Goal: Task Accomplishment & Management: Use online tool/utility

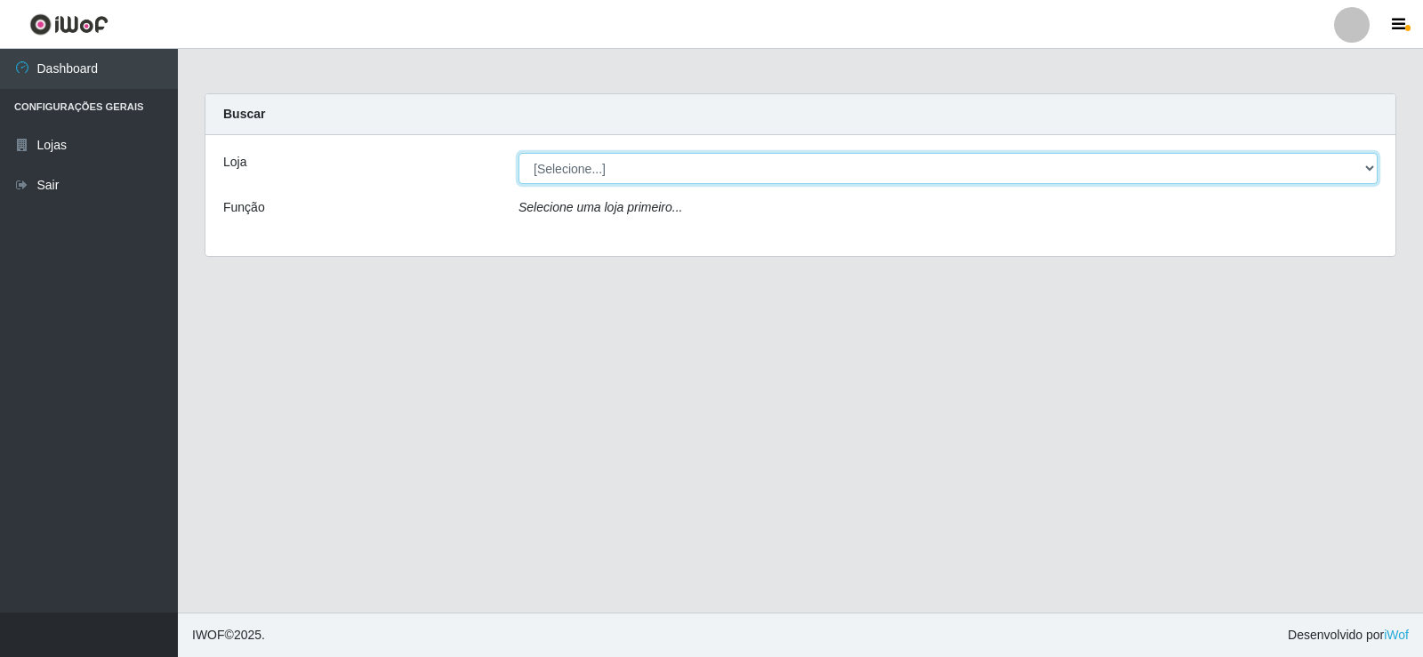
click at [559, 158] on select "[Selecione...] Rede Compras Supermercados - LOJA 2" at bounding box center [947, 168] width 859 height 31
select select "161"
click at [518, 153] on select "[Selecione...] Rede Compras Supermercados - LOJA 2" at bounding box center [947, 168] width 859 height 31
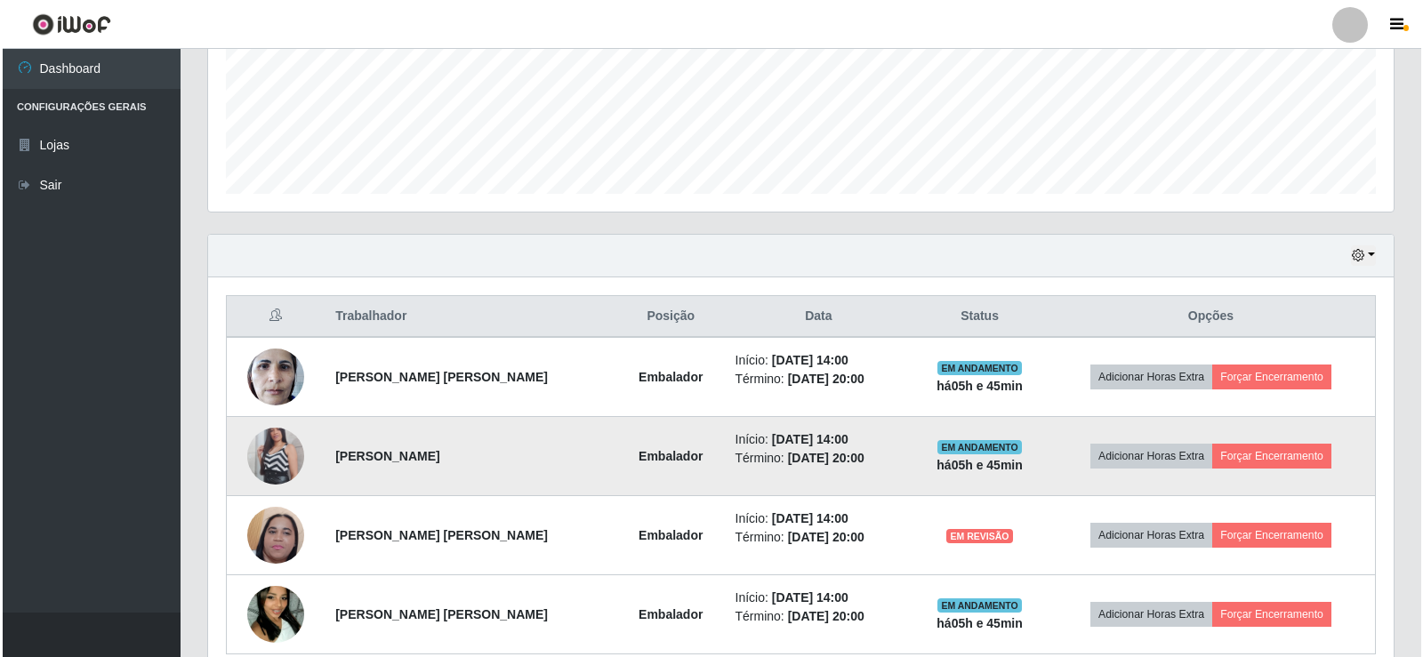
scroll to position [524, 0]
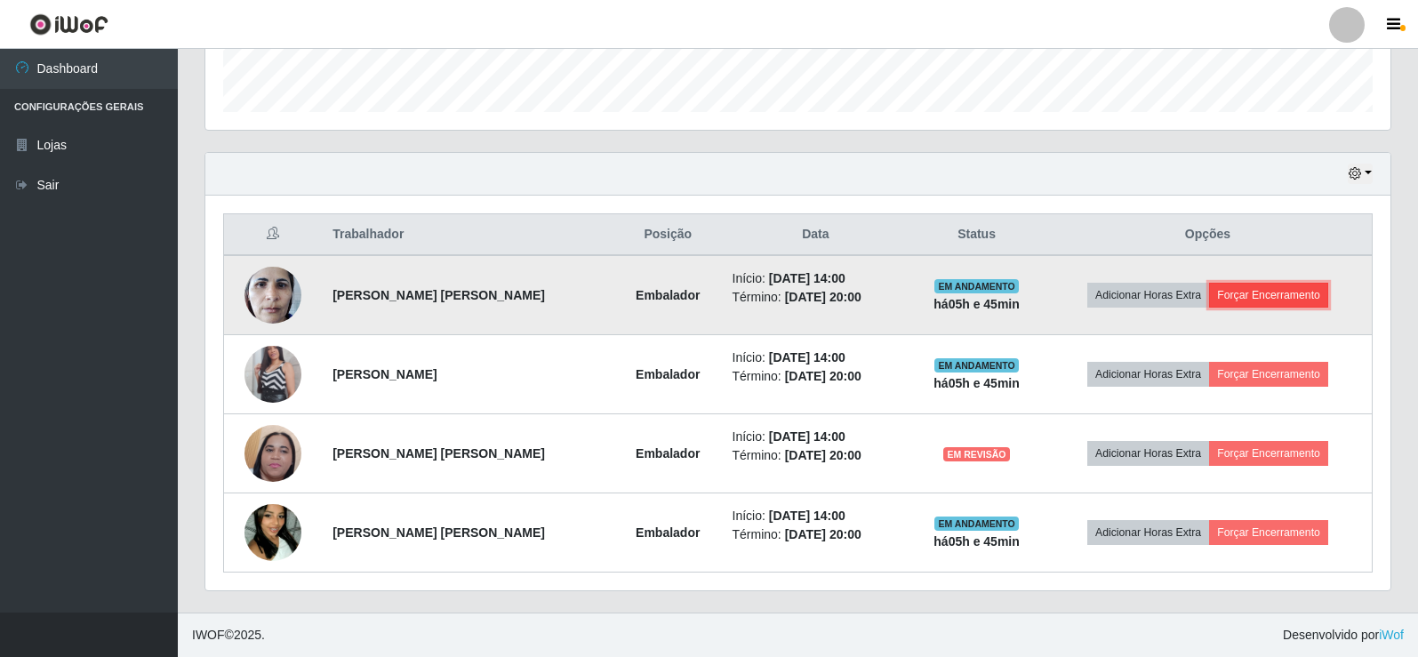
click at [1263, 297] on button "Forçar Encerramento" at bounding box center [1268, 295] width 119 height 25
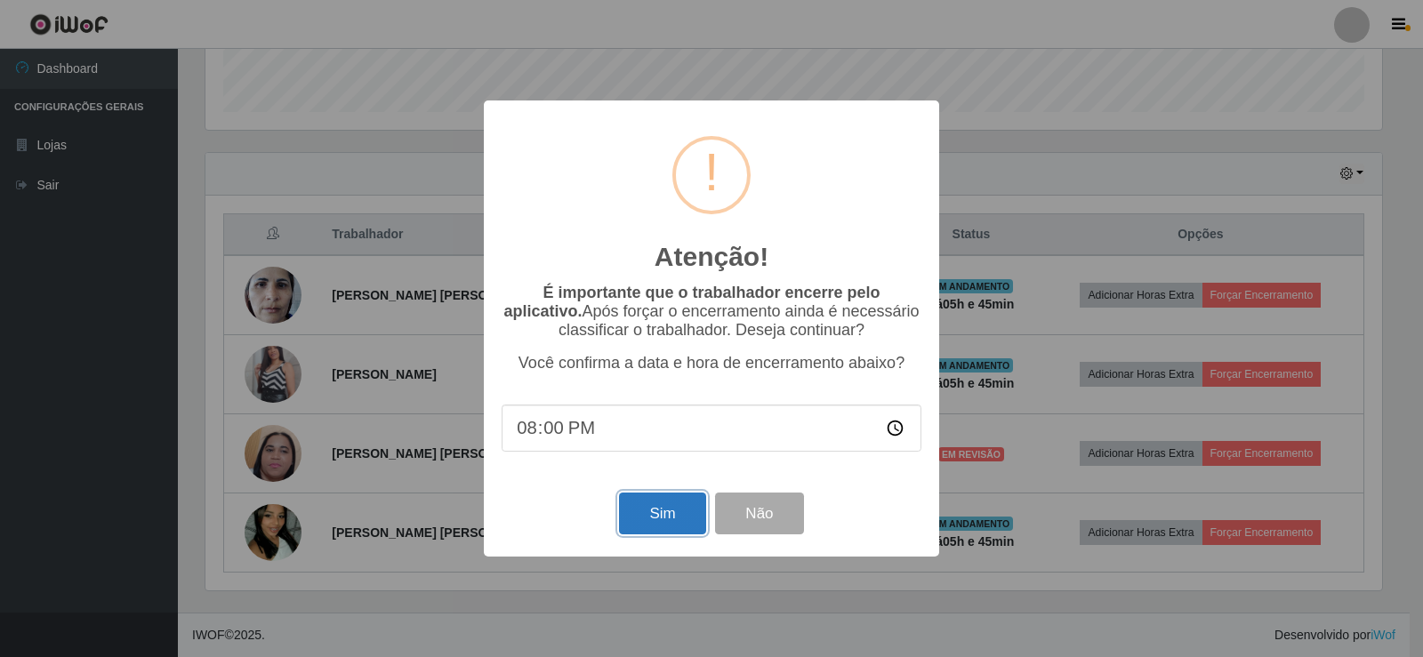
click at [662, 524] on button "Sim" at bounding box center [662, 514] width 86 height 42
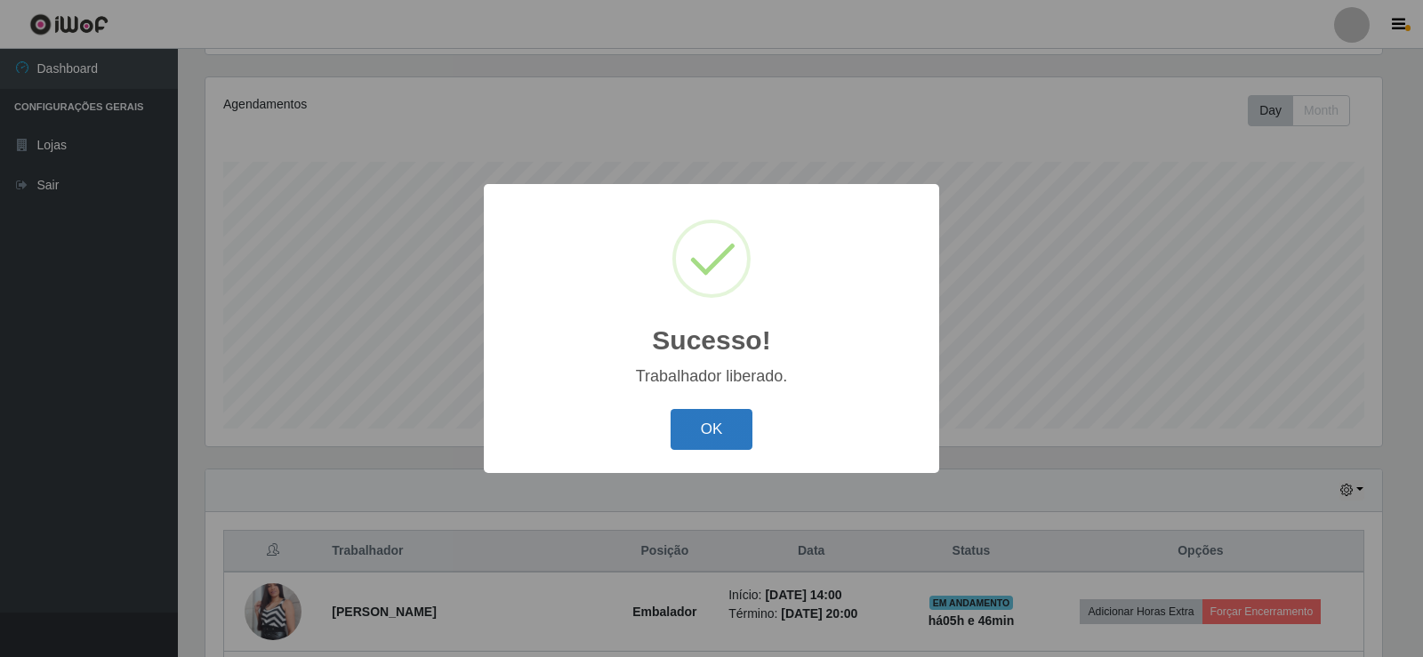
click at [712, 433] on button "OK" at bounding box center [711, 430] width 83 height 42
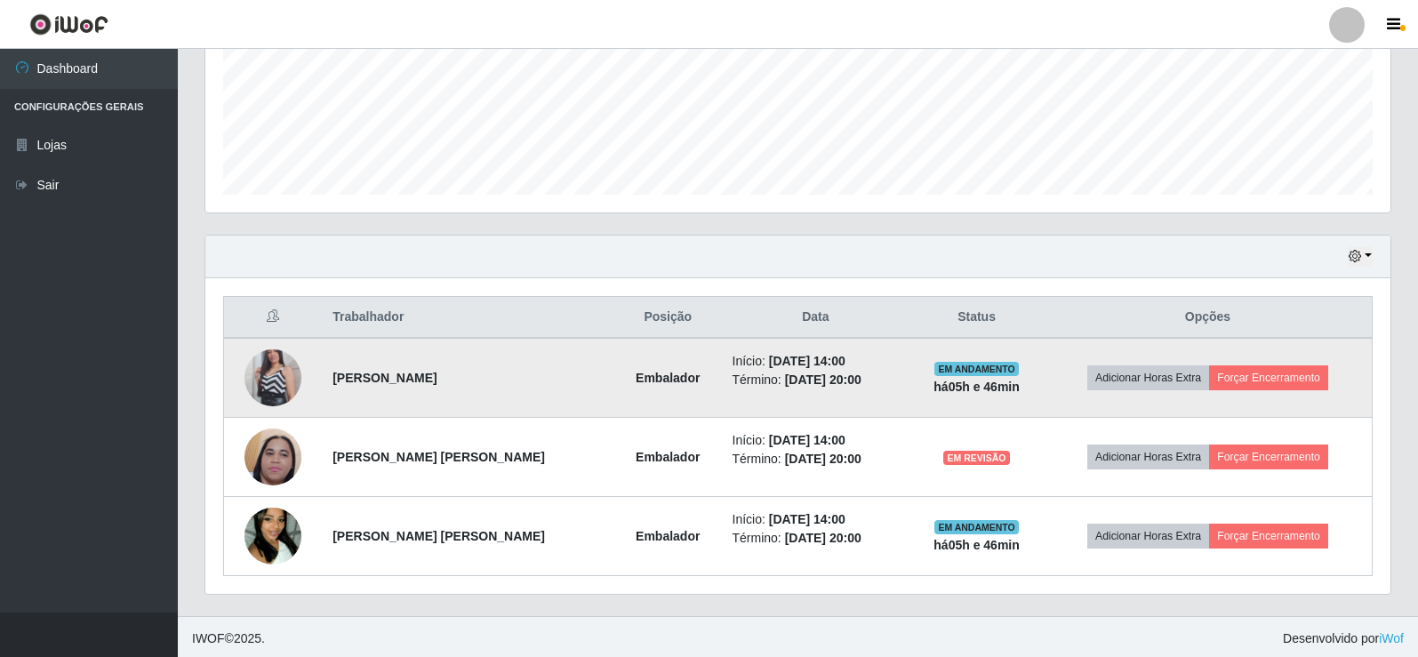
scroll to position [445, 0]
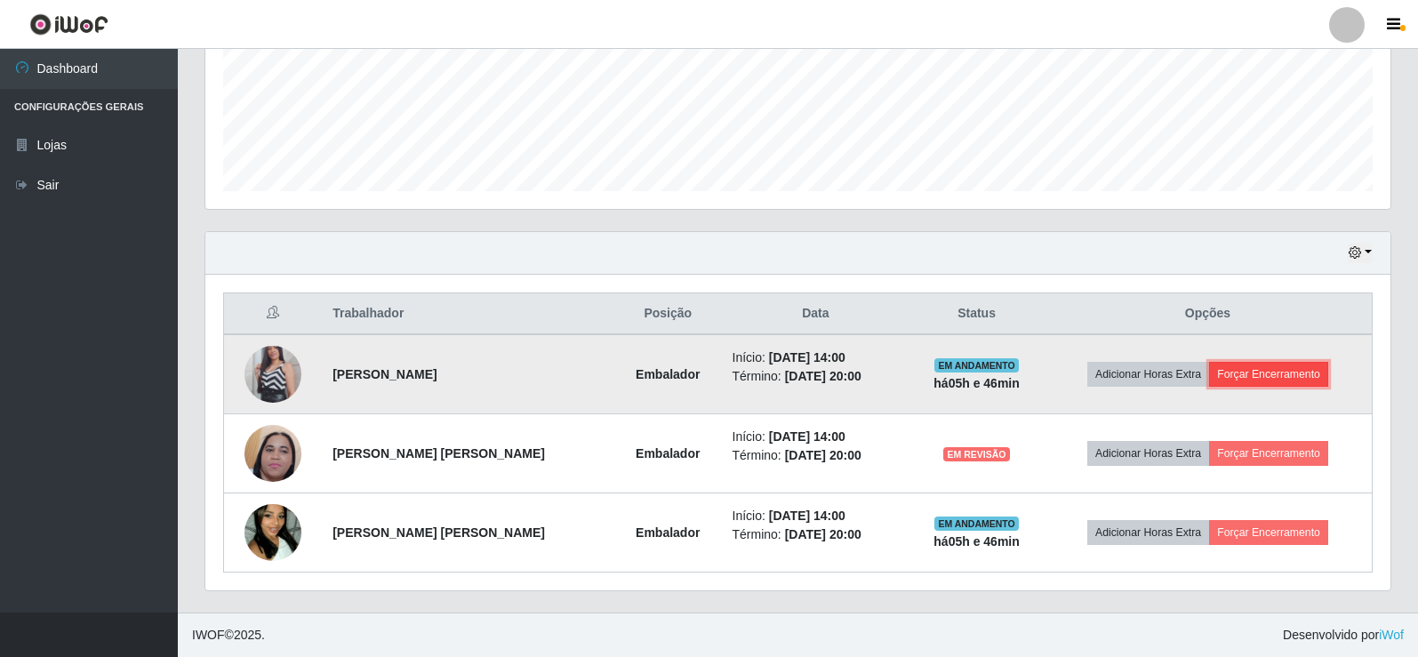
click at [1242, 371] on button "Forçar Encerramento" at bounding box center [1268, 374] width 119 height 25
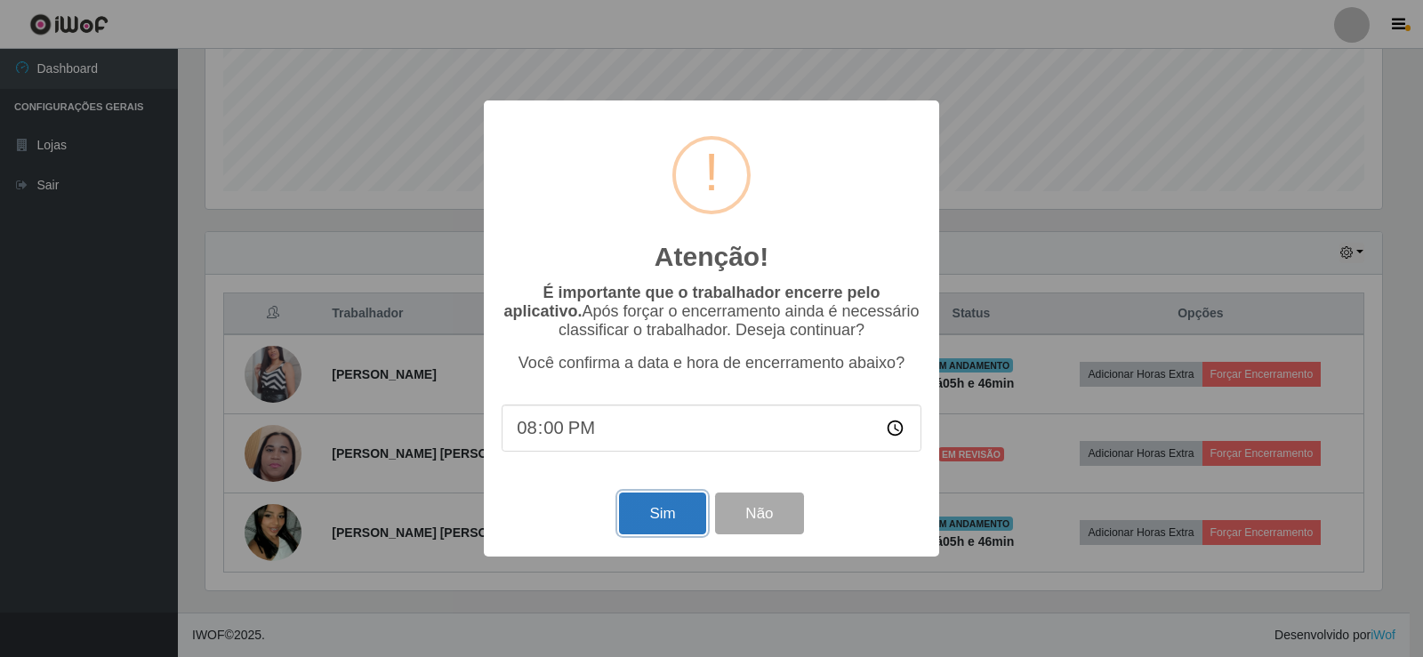
click at [687, 521] on button "Sim" at bounding box center [662, 514] width 86 height 42
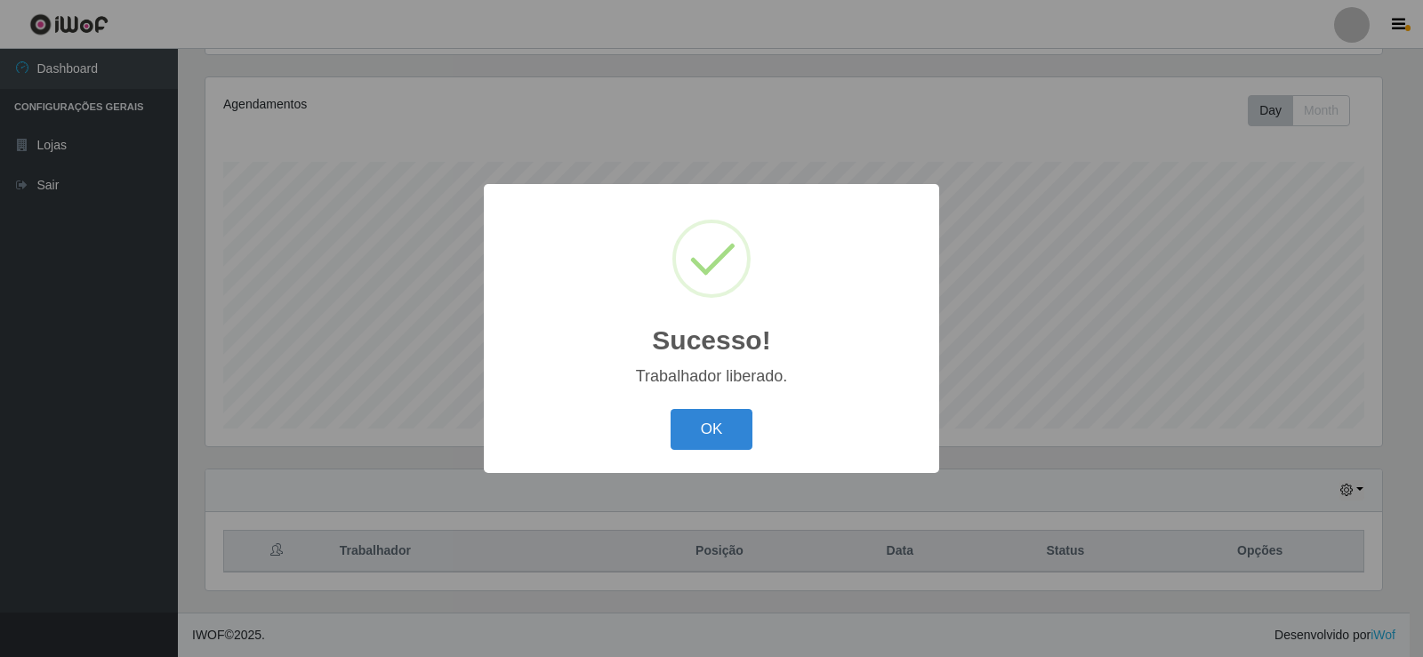
click at [1228, 455] on div "Sucesso! × Trabalhador liberado. OK Cancel" at bounding box center [711, 328] width 1423 height 657
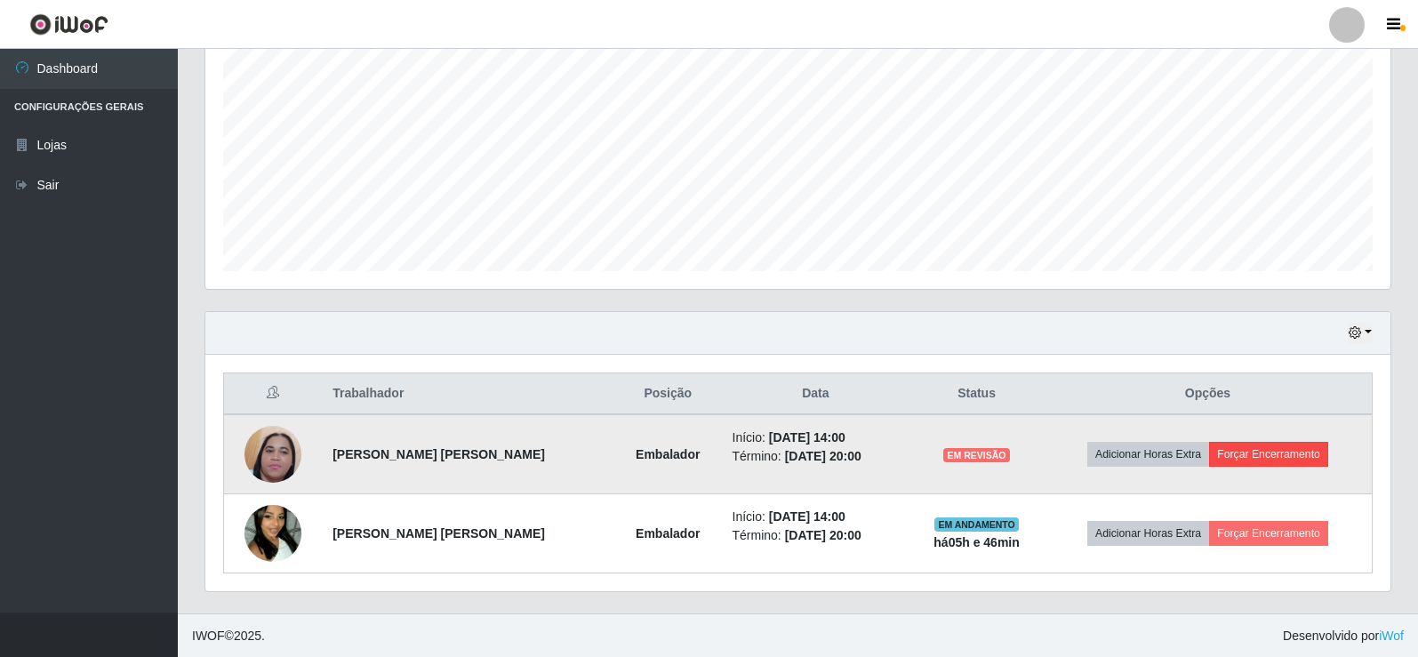
scroll to position [365, 0]
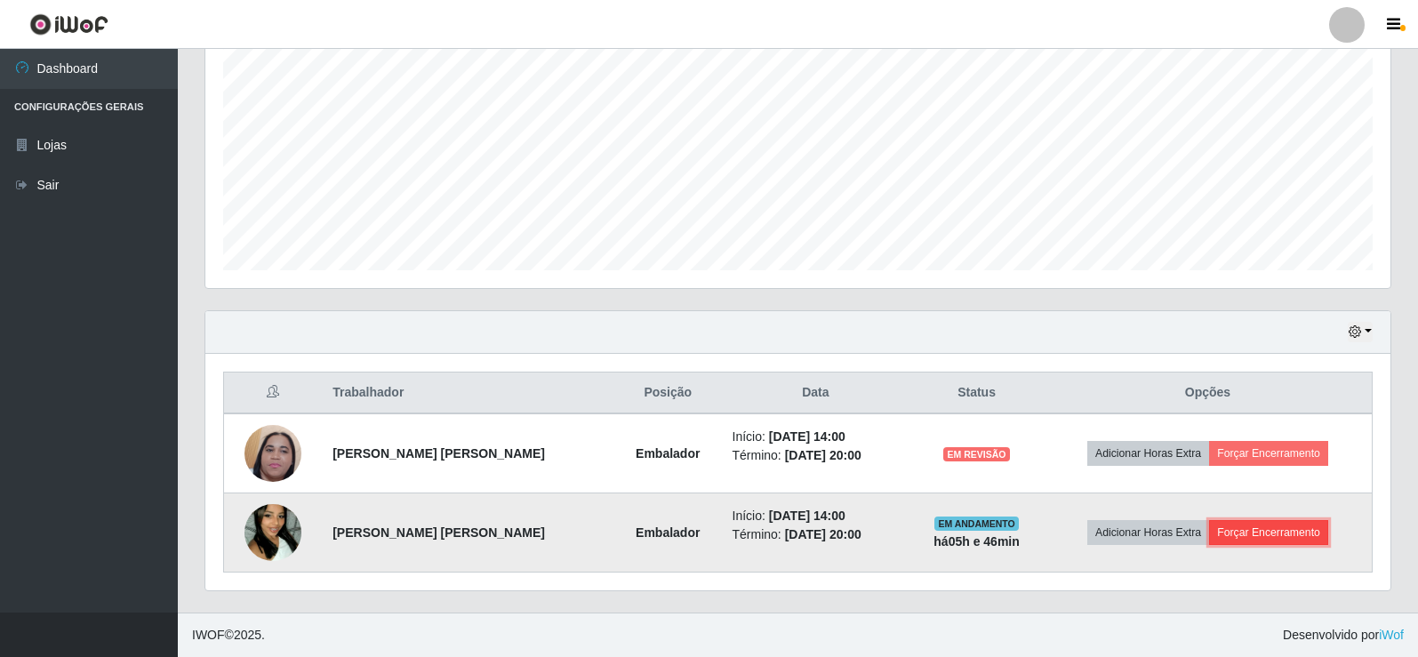
click at [1242, 534] on button "Forçar Encerramento" at bounding box center [1268, 532] width 119 height 25
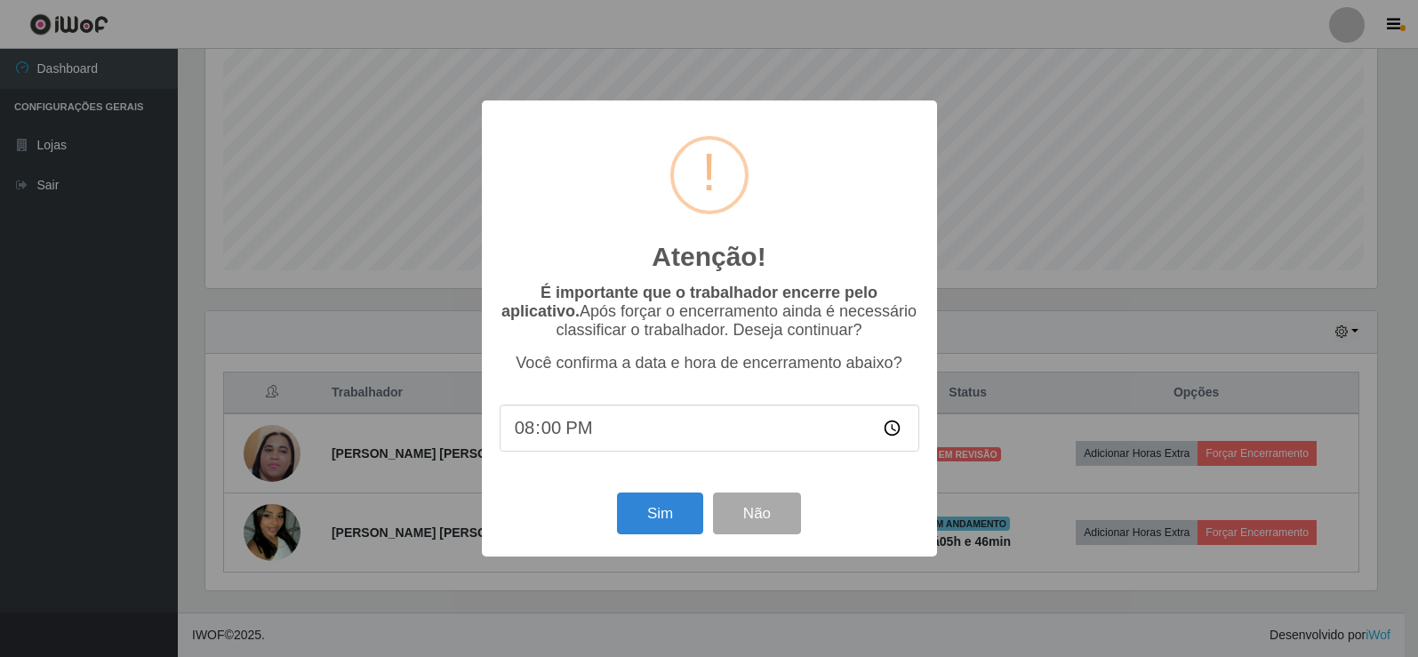
scroll to position [369, 1176]
click at [637, 518] on button "Sim" at bounding box center [662, 514] width 86 height 42
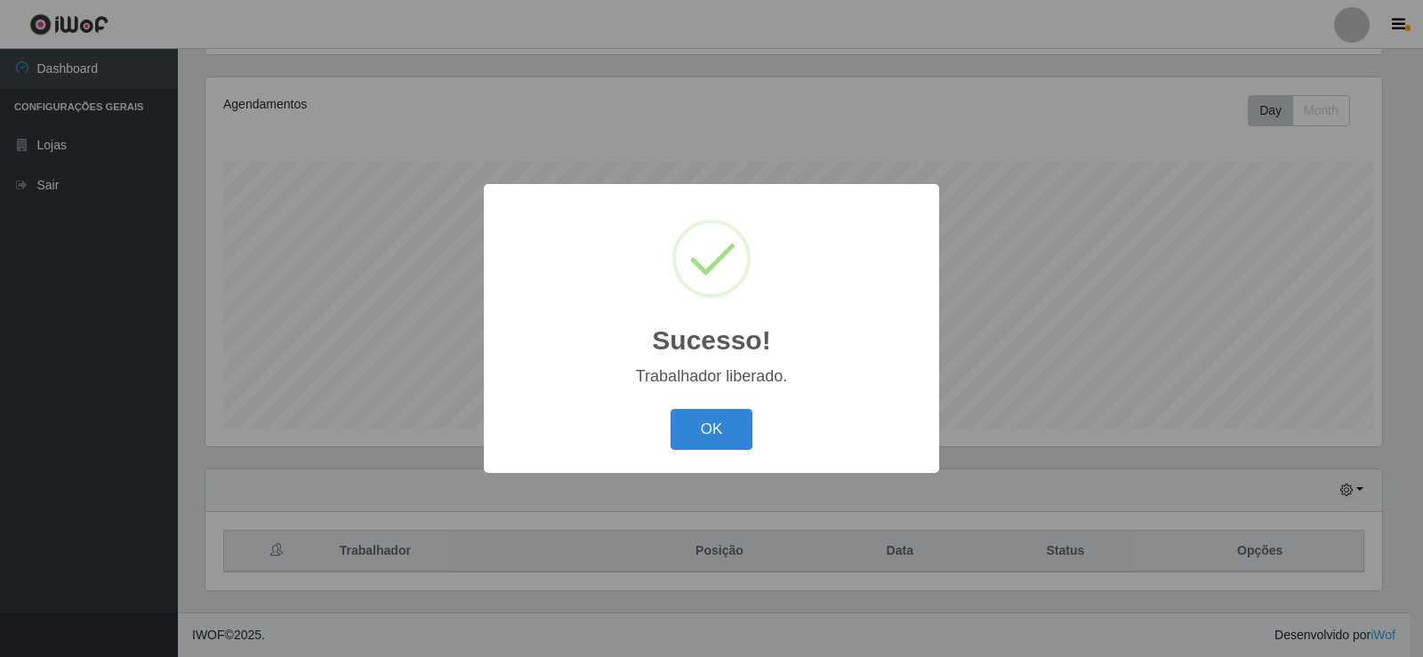
scroll to position [0, 0]
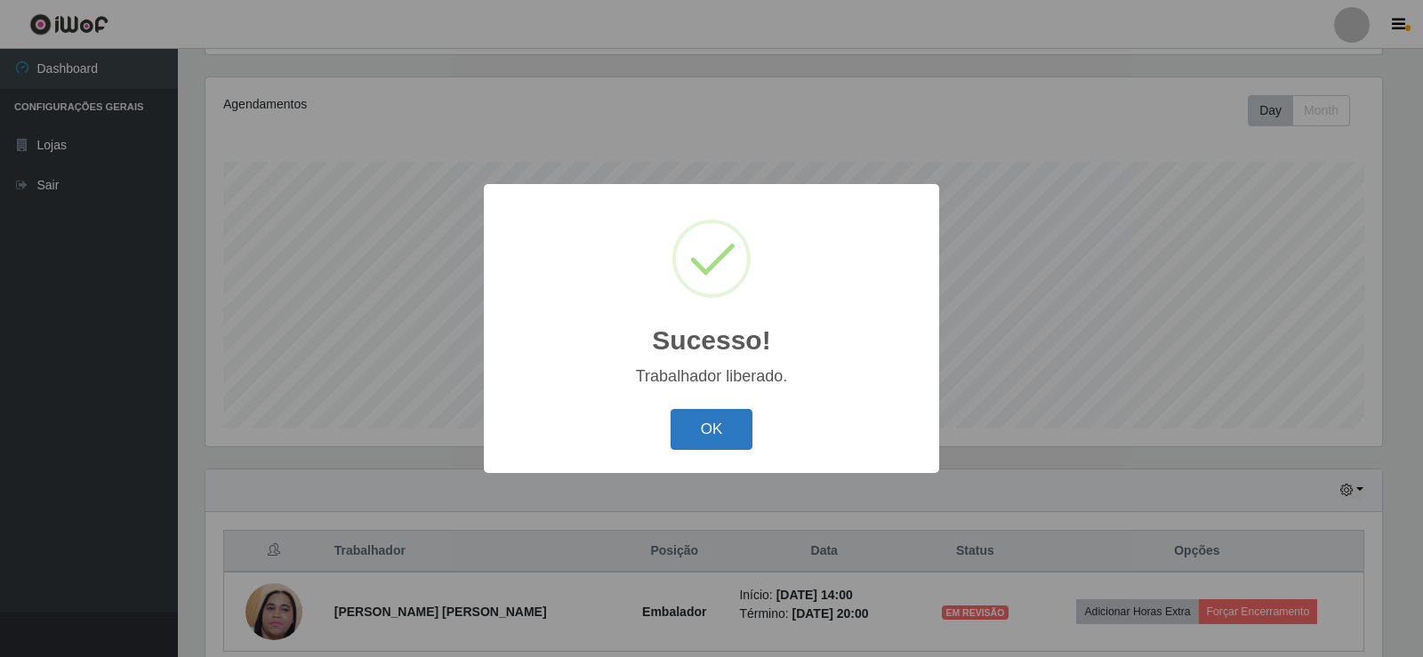
click at [735, 426] on button "OK" at bounding box center [711, 430] width 83 height 42
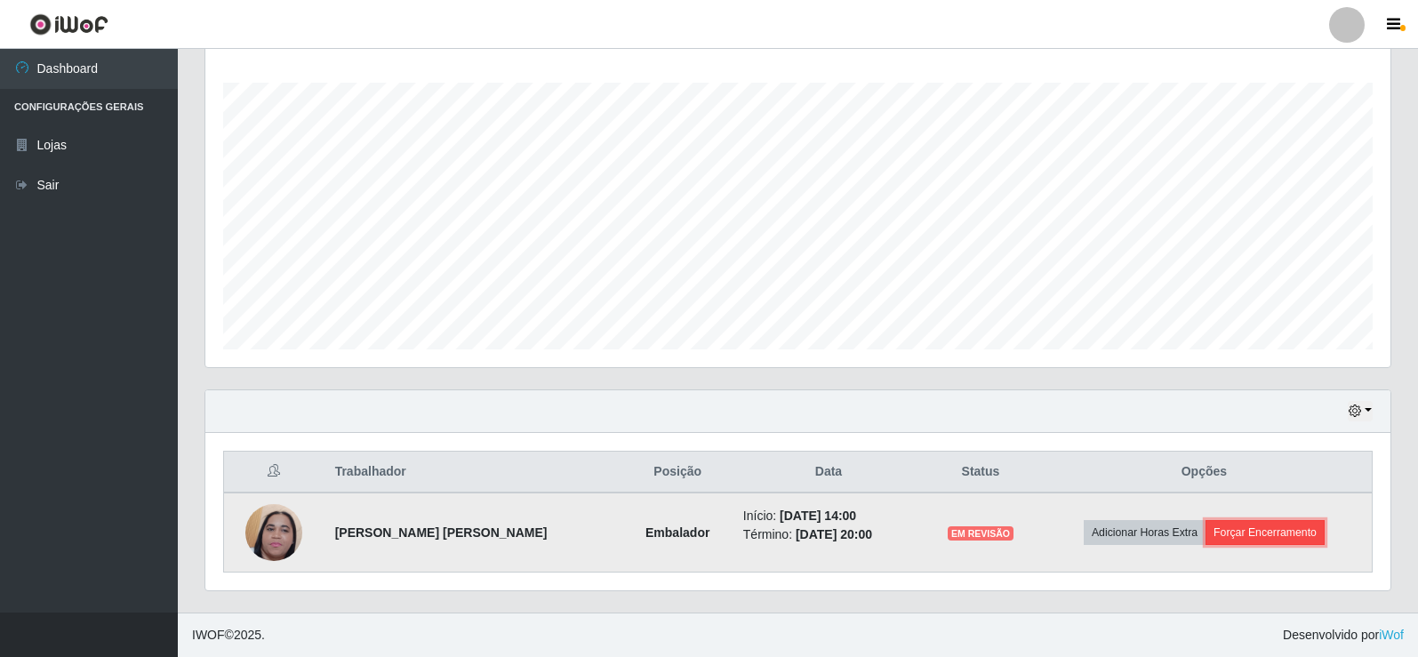
click at [1241, 534] on button "Forçar Encerramento" at bounding box center [1265, 532] width 119 height 25
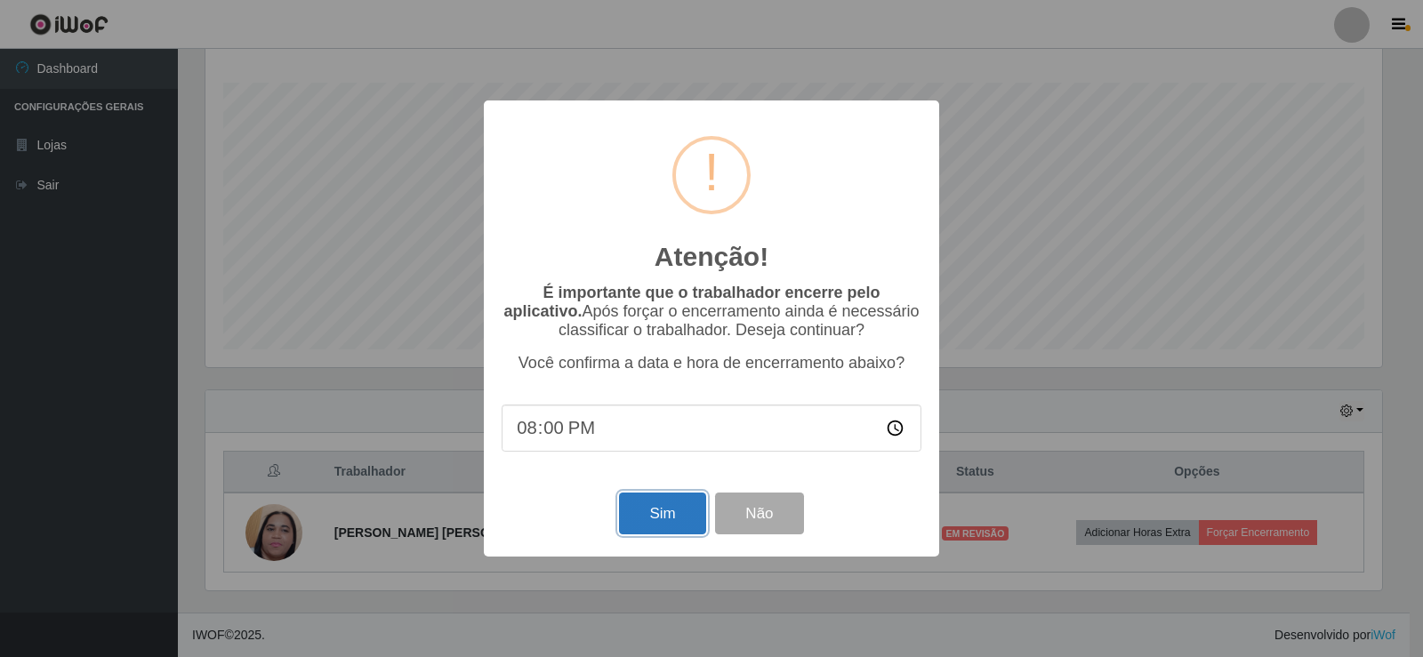
click at [625, 518] on button "Sim" at bounding box center [662, 514] width 86 height 42
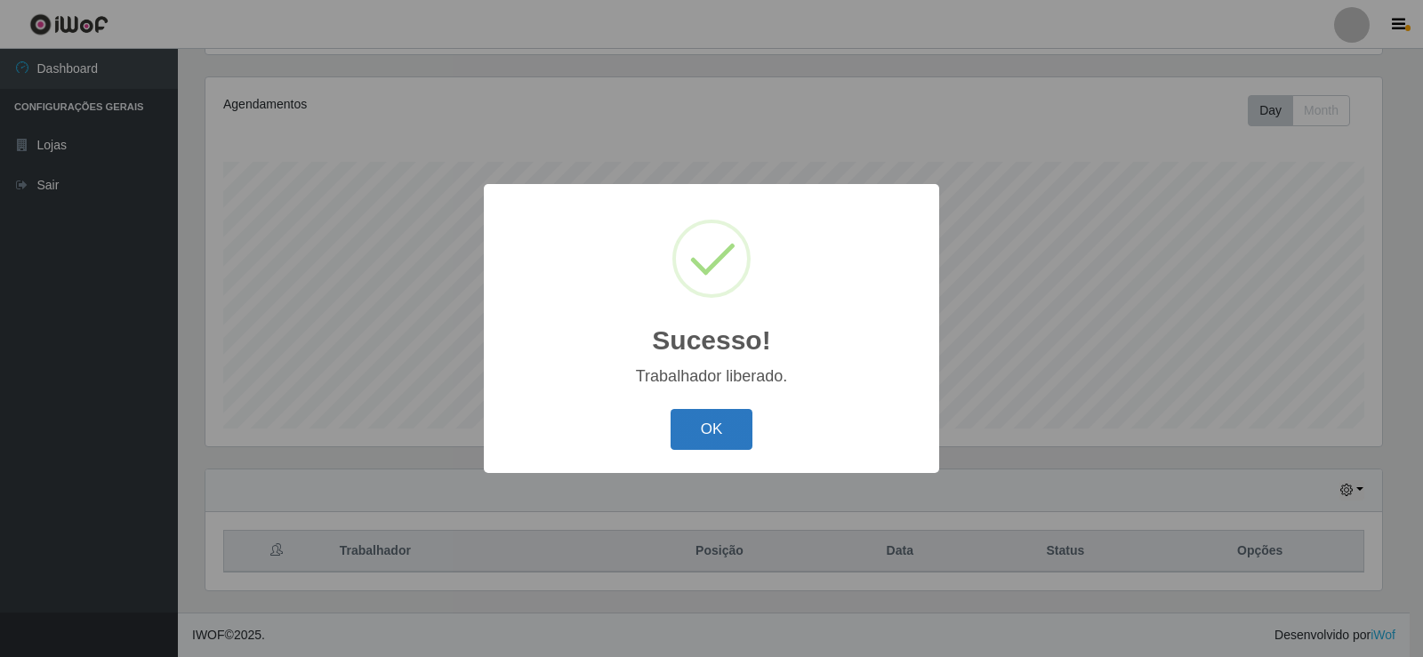
click at [730, 421] on button "OK" at bounding box center [711, 430] width 83 height 42
